Goal: Use online tool/utility

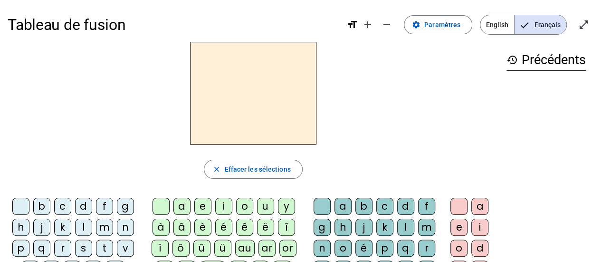
click at [105, 206] on div "f" at bounding box center [104, 206] width 17 height 17
click at [243, 225] on div "ê" at bounding box center [244, 227] width 17 height 17
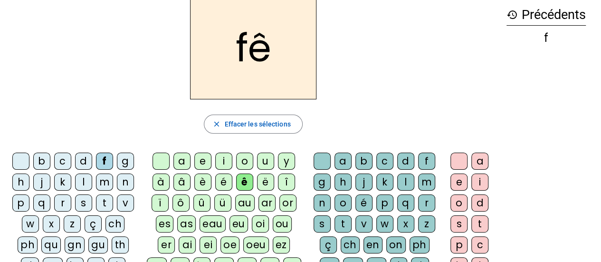
scroll to position [55, 0]
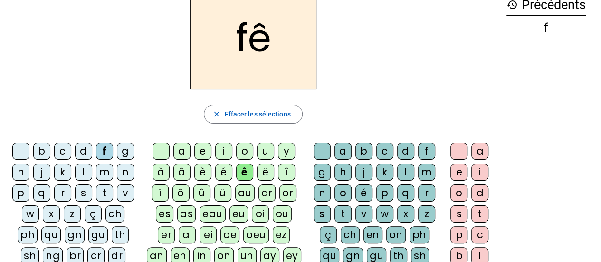
click at [342, 213] on div "t" at bounding box center [342, 213] width 17 height 17
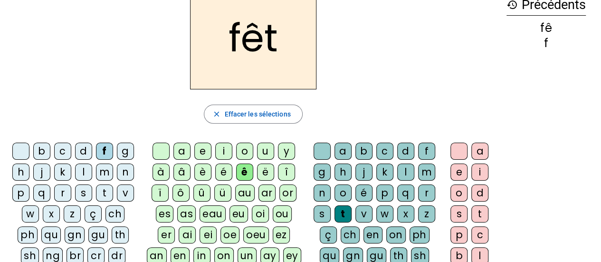
click at [450, 169] on div "e" at bounding box center [458, 171] width 17 height 17
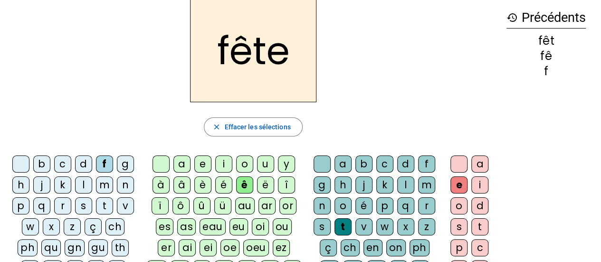
scroll to position [42, 0]
click at [106, 207] on div "t" at bounding box center [104, 206] width 17 height 17
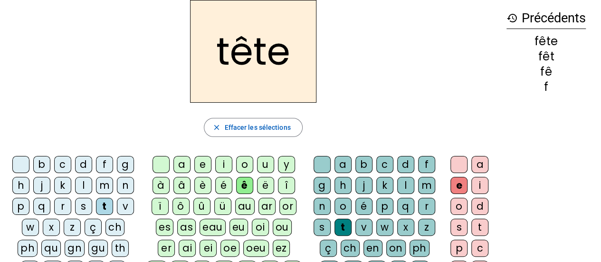
click at [39, 164] on div "b" at bounding box center [41, 164] width 17 height 17
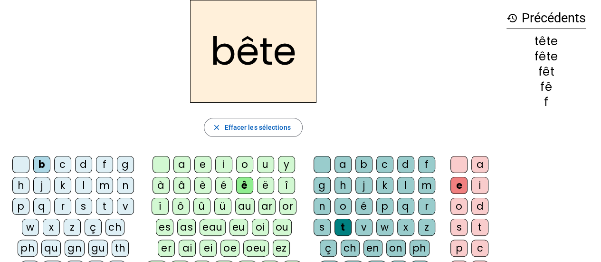
click at [264, 167] on div "u" at bounding box center [265, 164] width 17 height 17
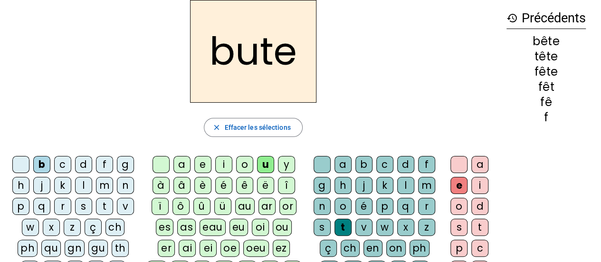
click at [322, 224] on div "s" at bounding box center [322, 227] width 17 height 17
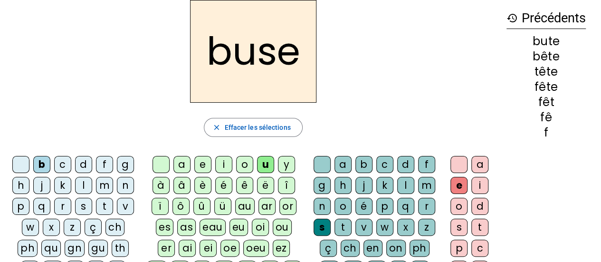
click at [218, 168] on div "i" at bounding box center [223, 164] width 17 height 17
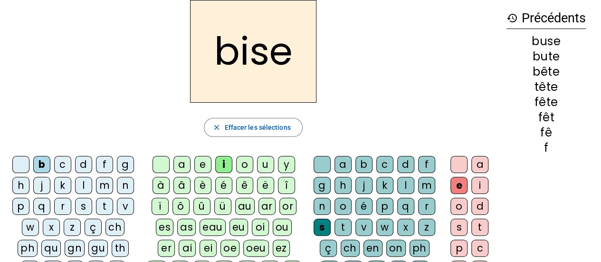
click at [183, 162] on div "a" at bounding box center [181, 164] width 17 height 17
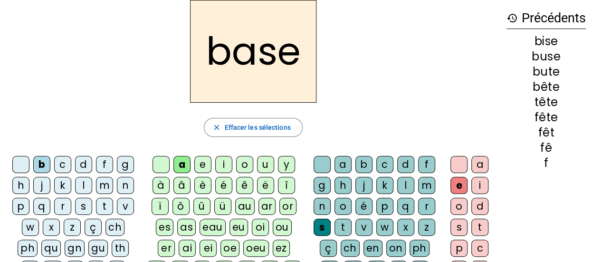
click at [63, 208] on div "r" at bounding box center [62, 206] width 17 height 17
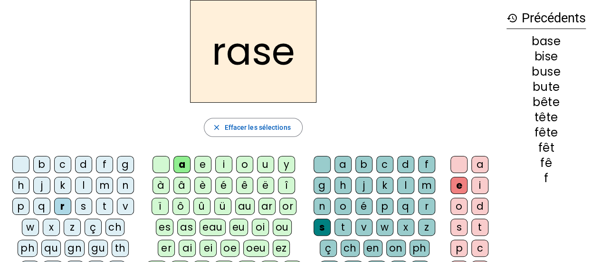
click at [324, 181] on div "g" at bounding box center [322, 185] width 17 height 17
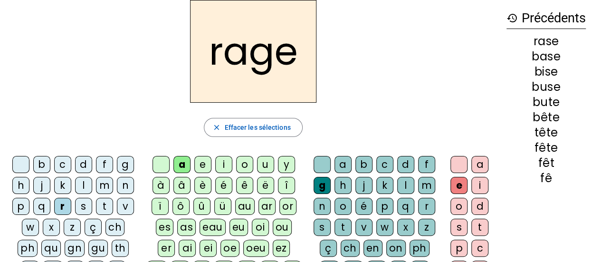
click at [24, 208] on div "p" at bounding box center [20, 206] width 17 height 17
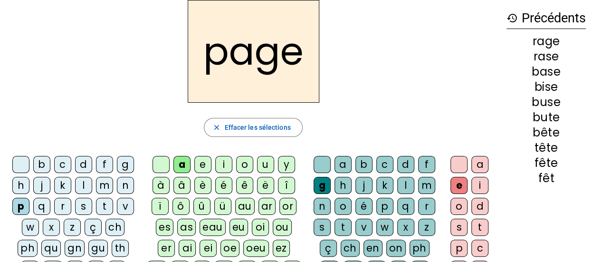
click at [364, 227] on div "v" at bounding box center [363, 227] width 17 height 17
